Goal: Navigation & Orientation: Find specific page/section

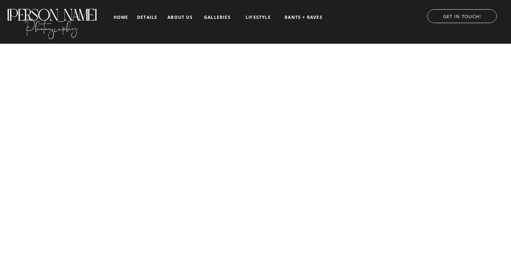
click at [219, 18] on nav "galleries" at bounding box center [217, 17] width 29 height 5
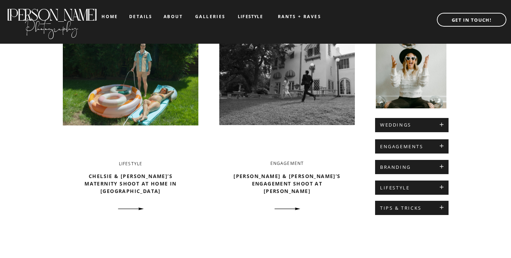
scroll to position [237, 0]
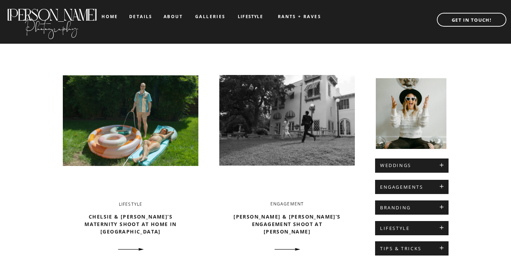
click at [432, 169] on div at bounding box center [411, 165] width 73 height 14
click at [442, 169] on div at bounding box center [411, 165] width 73 height 14
click at [441, 163] on h2 "WEDDINGS" at bounding box center [411, 165] width 63 height 6
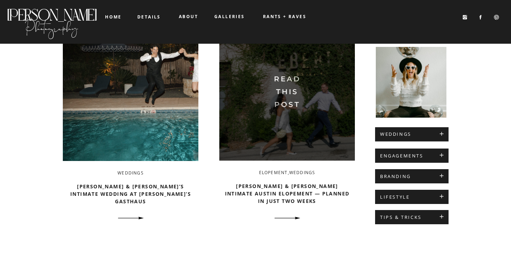
scroll to position [64, 0]
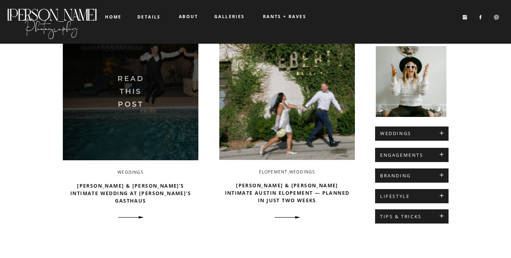
click at [160, 87] on img at bounding box center [131, 88] width 136 height 143
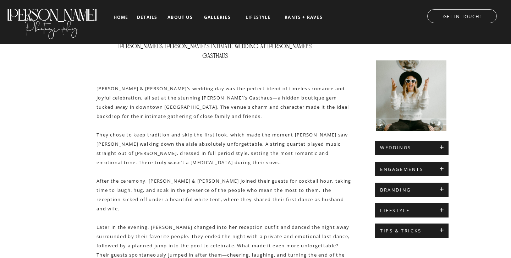
scroll to position [154, 0]
